Goal: Transaction & Acquisition: Purchase product/service

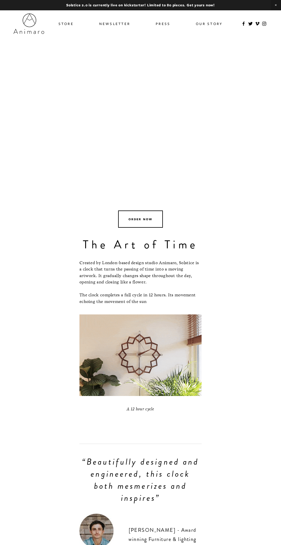
click at [65, 24] on link "Store" at bounding box center [66, 24] width 15 height 8
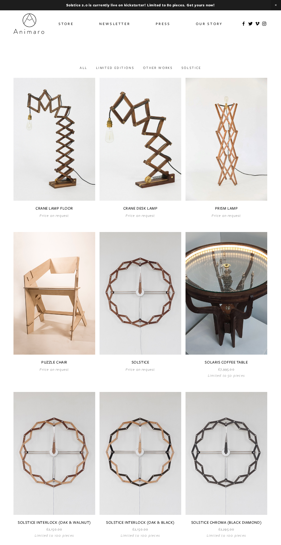
click at [126, 320] on link at bounding box center [141, 302] width 82 height 140
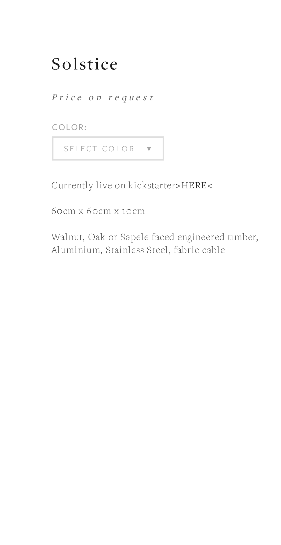
scroll to position [0, 0]
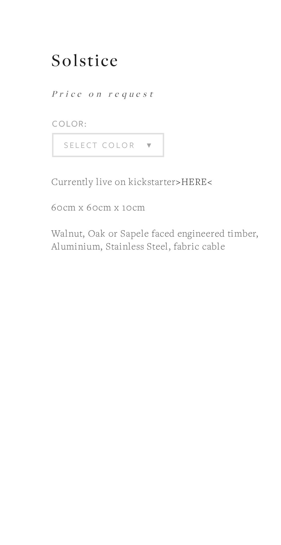
click at [176, 104] on select "Select Color Walnut Sapele Oak" at bounding box center [186, 103] width 44 height 9
select select "Walnut"
click at [164, 99] on select "Select Color Walnut (Sold Out) Sapele (Sold Out) Oak (Sold Out)" at bounding box center [186, 103] width 44 height 9
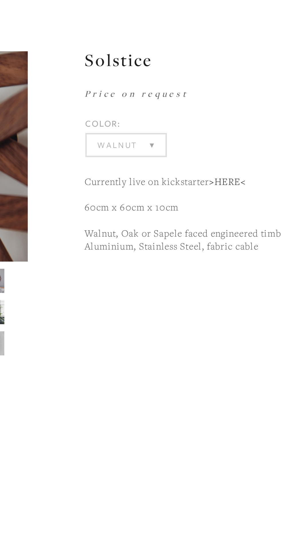
scroll to position [0, 0]
